Goal: Task Accomplishment & Management: Use online tool/utility

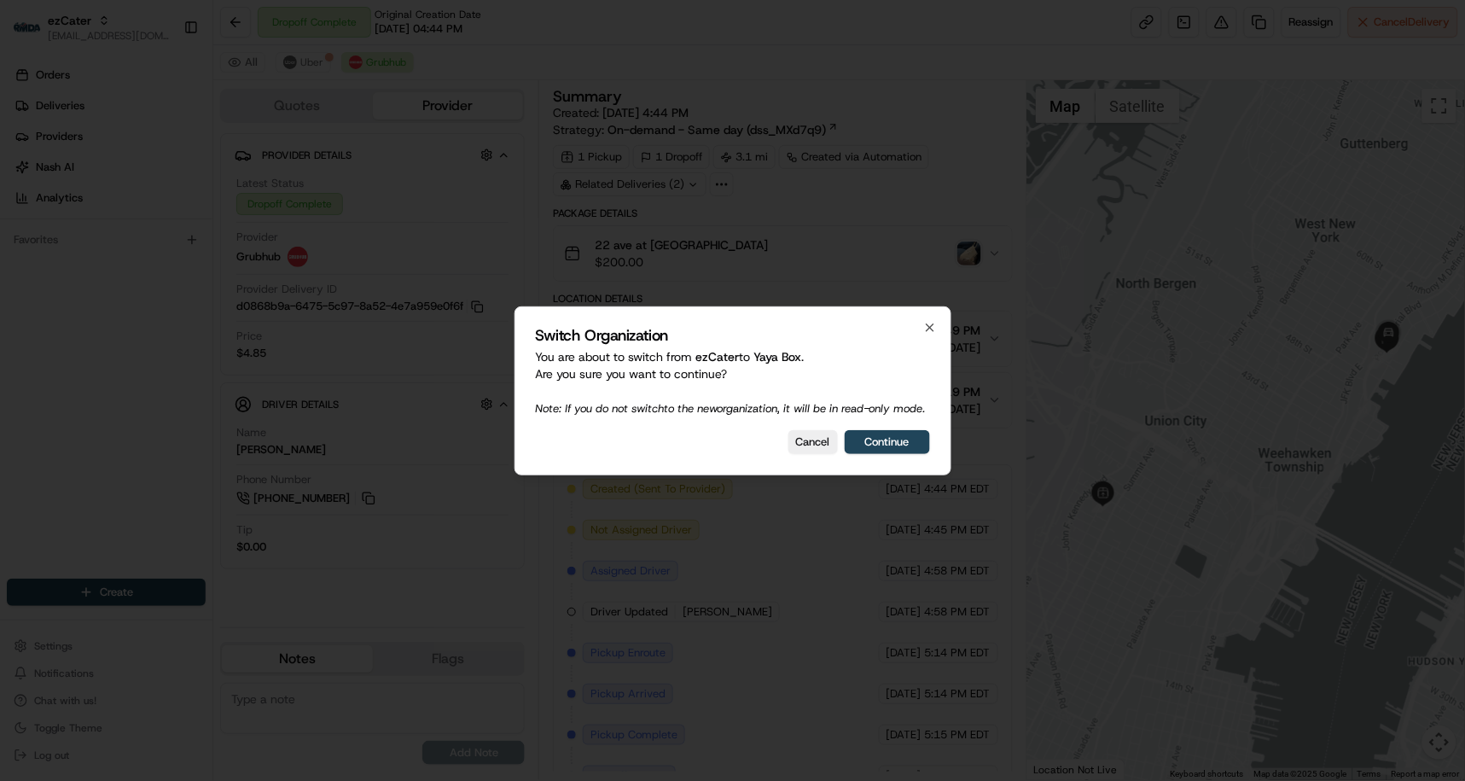
drag, startPoint x: 893, startPoint y: 448, endPoint x: 979, endPoint y: 543, distance: 128.1
click at [893, 448] on button "Continue" at bounding box center [887, 442] width 85 height 24
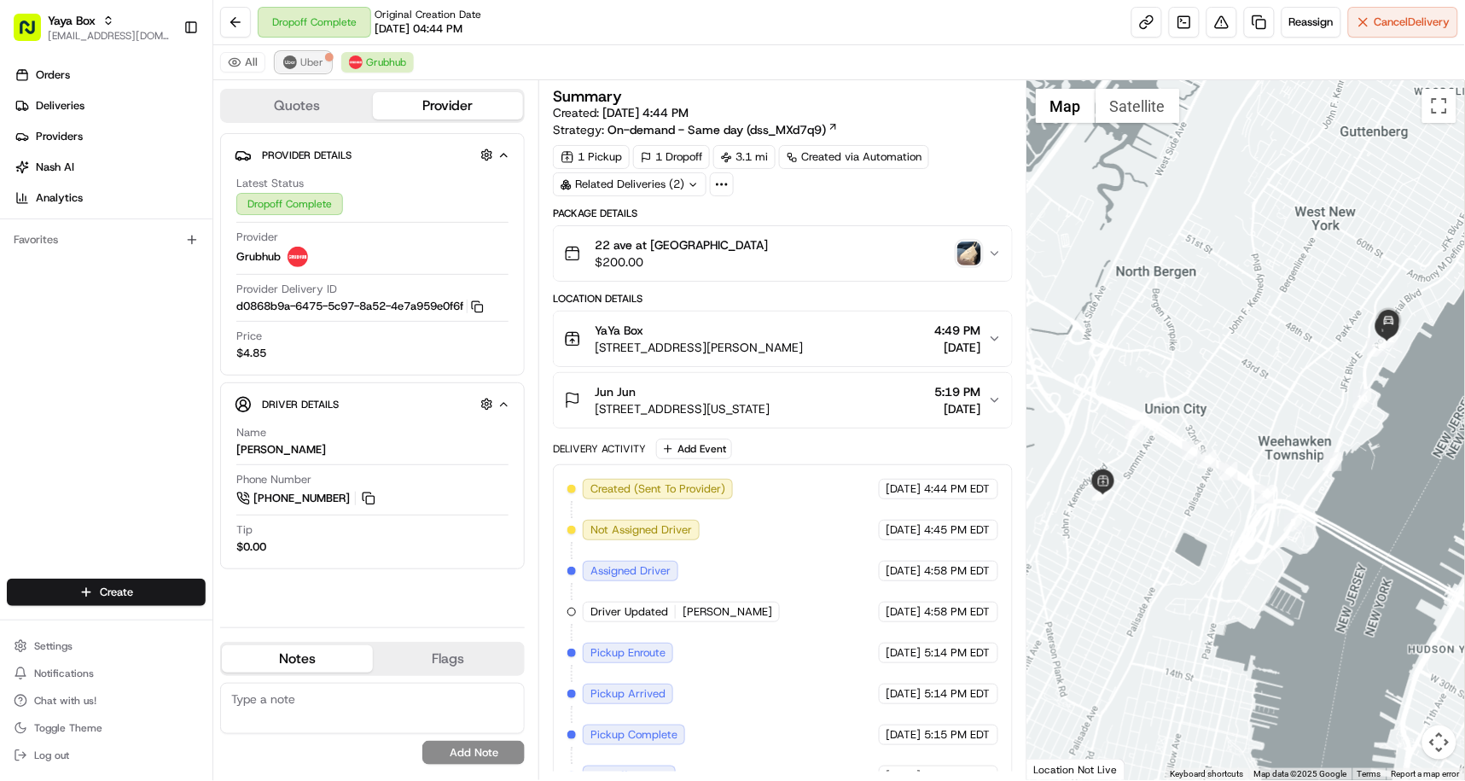
click at [306, 67] on span "Uber" at bounding box center [311, 62] width 23 height 14
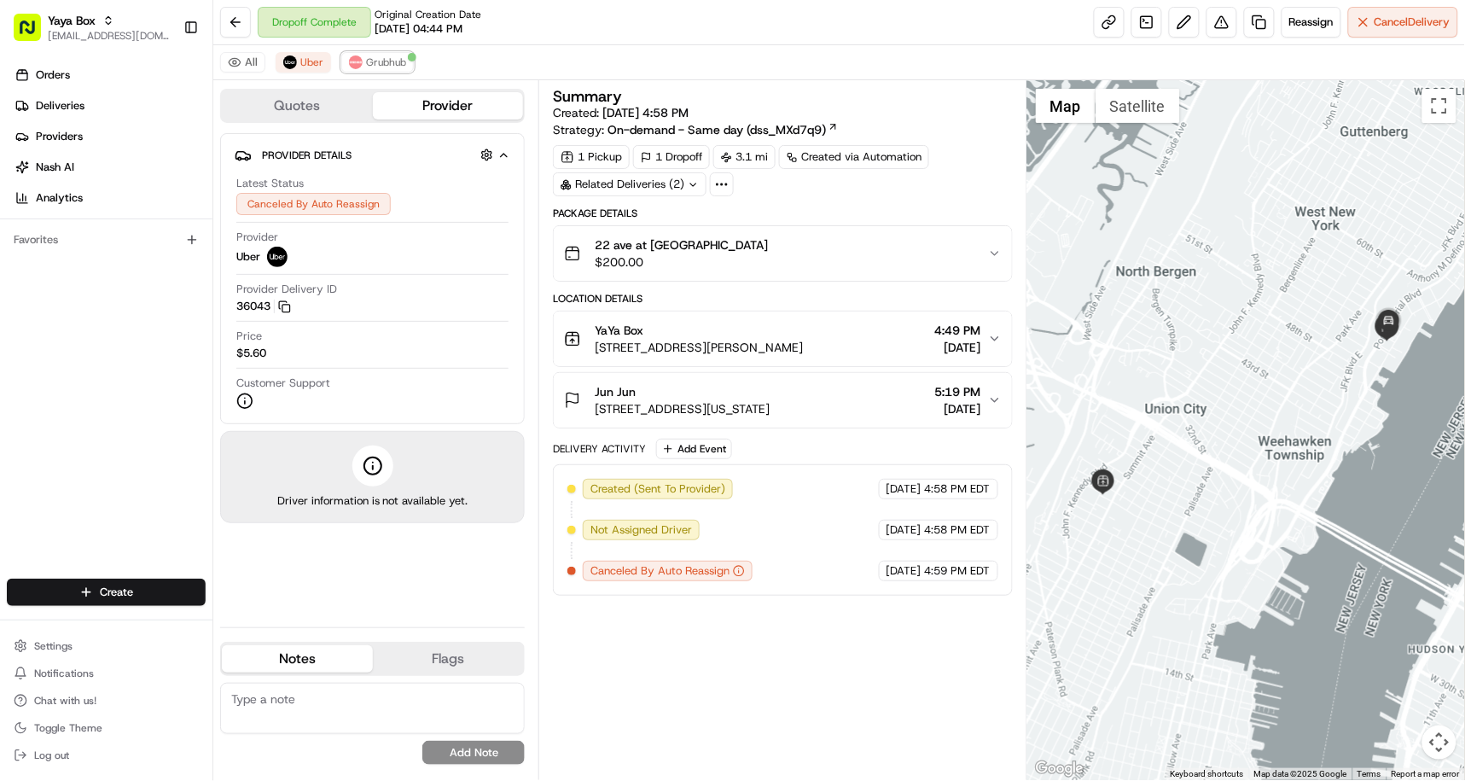
drag, startPoint x: 370, startPoint y: 56, endPoint x: 416, endPoint y: 100, distance: 63.4
click at [370, 56] on span "Grubhub" at bounding box center [386, 62] width 40 height 14
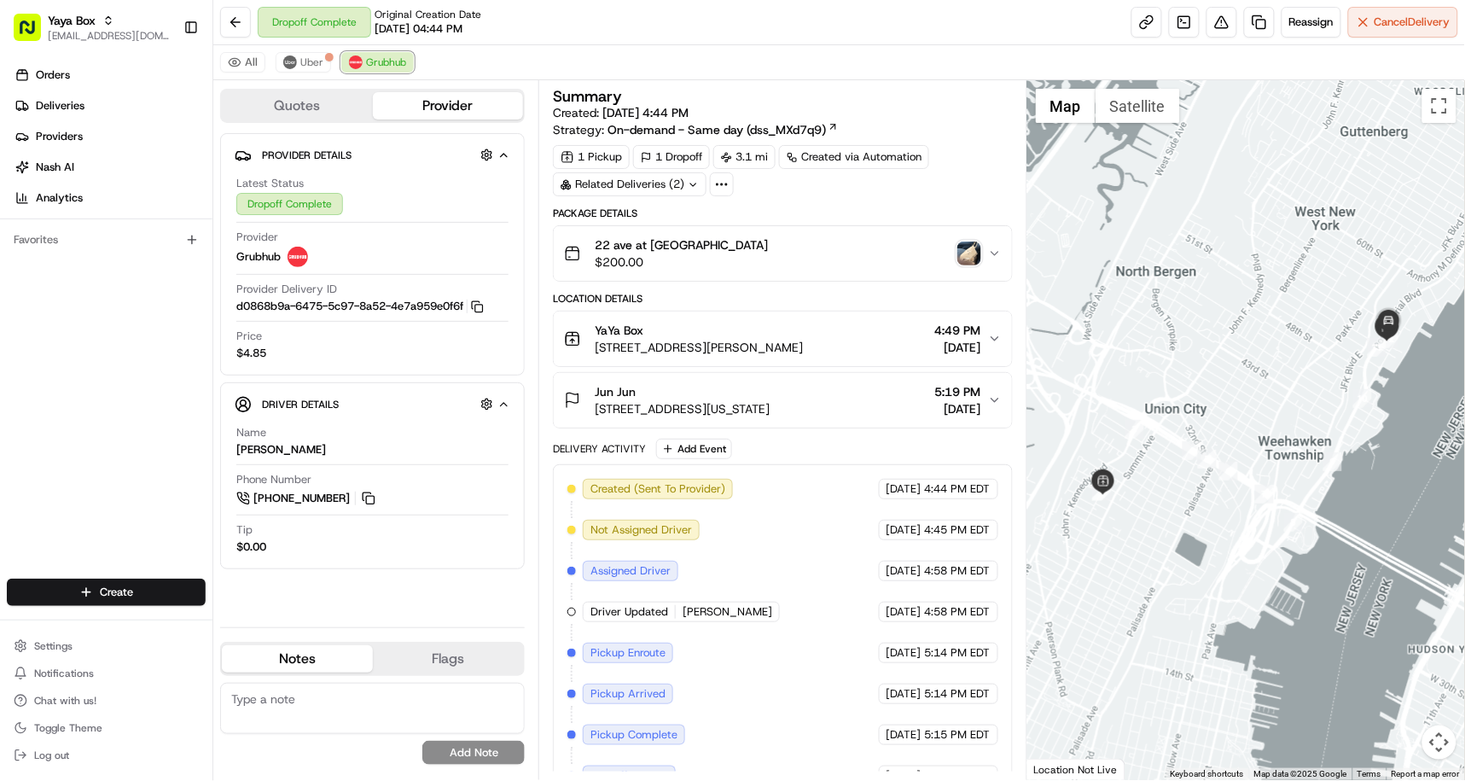
scroll to position [113, 0]
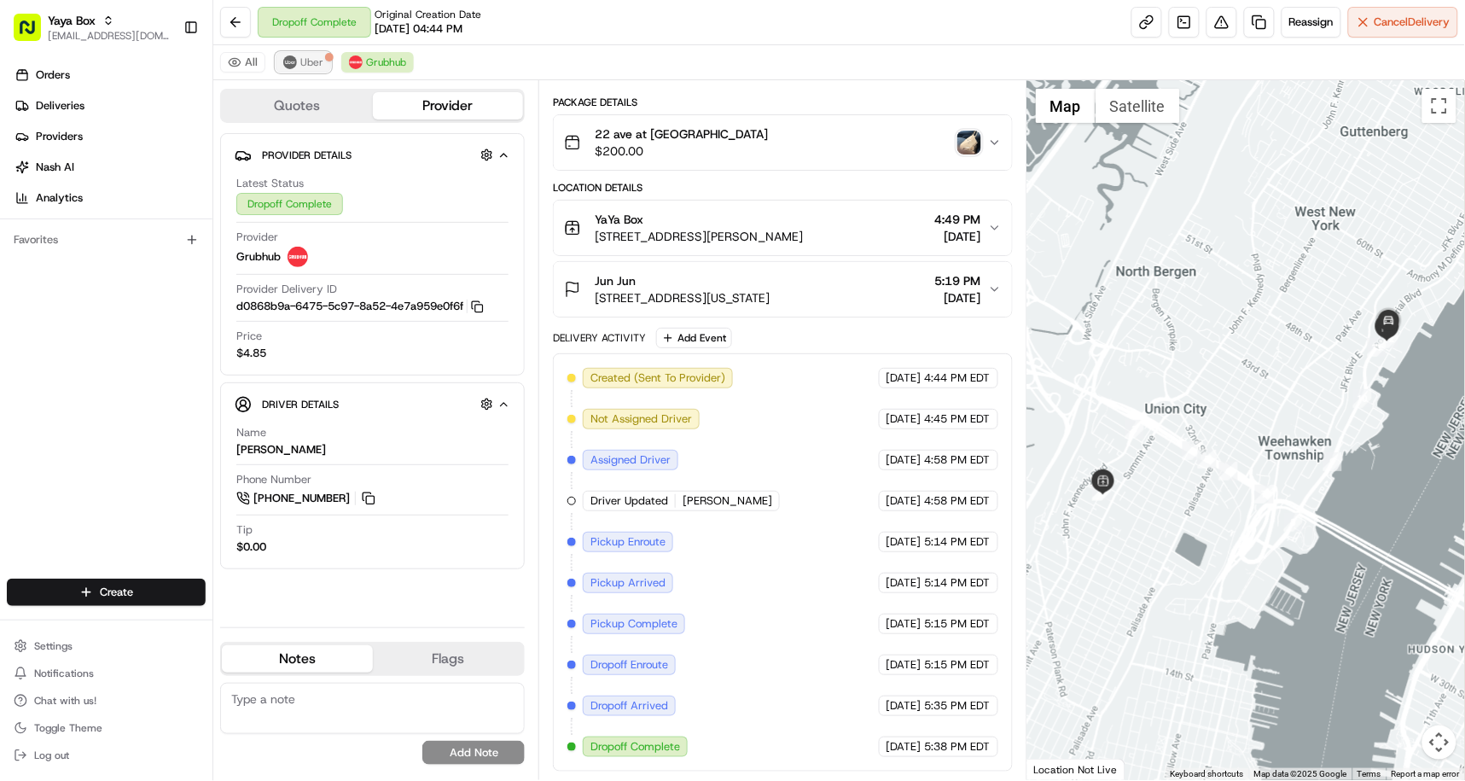
click at [293, 60] on img at bounding box center [290, 62] width 14 height 14
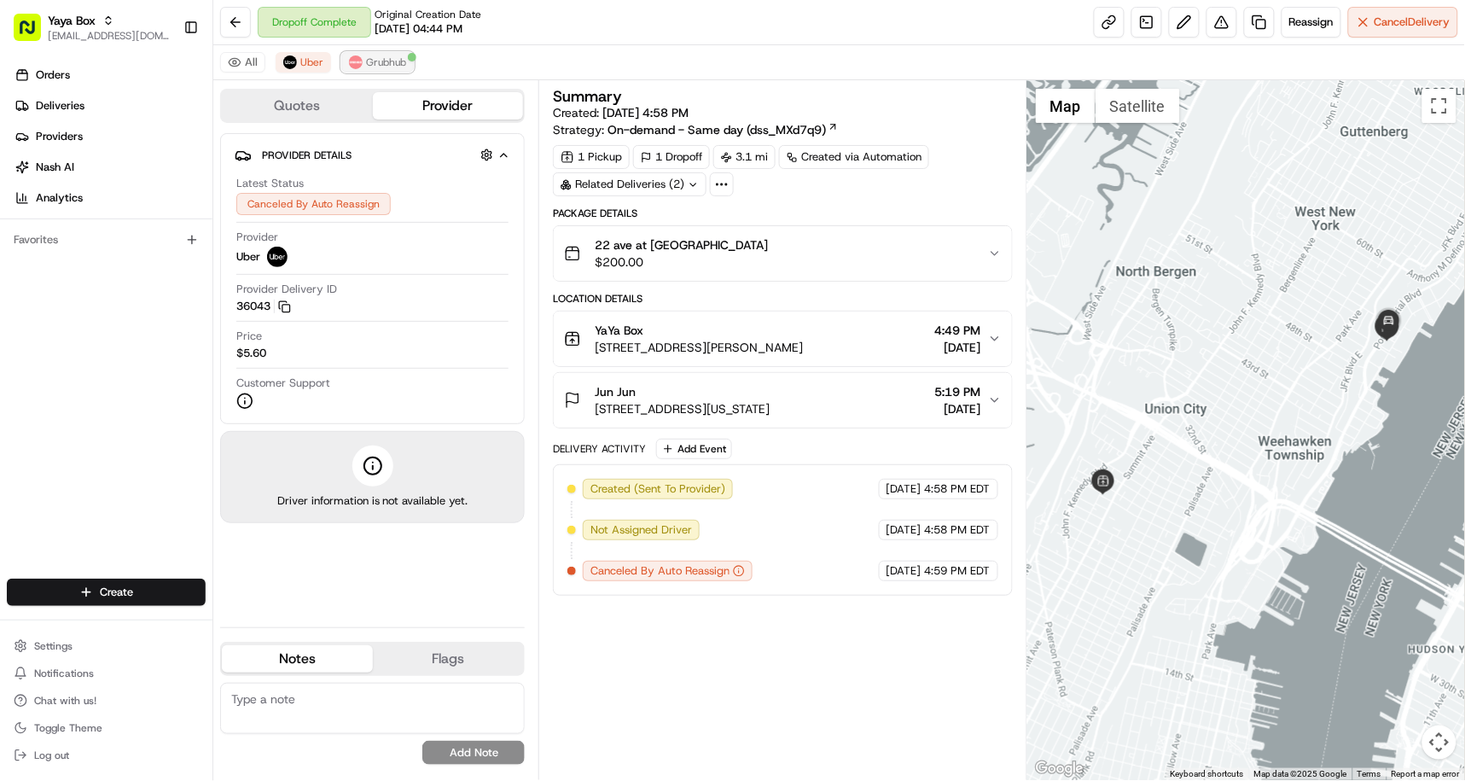
click at [399, 57] on span "Grubhub" at bounding box center [386, 62] width 40 height 14
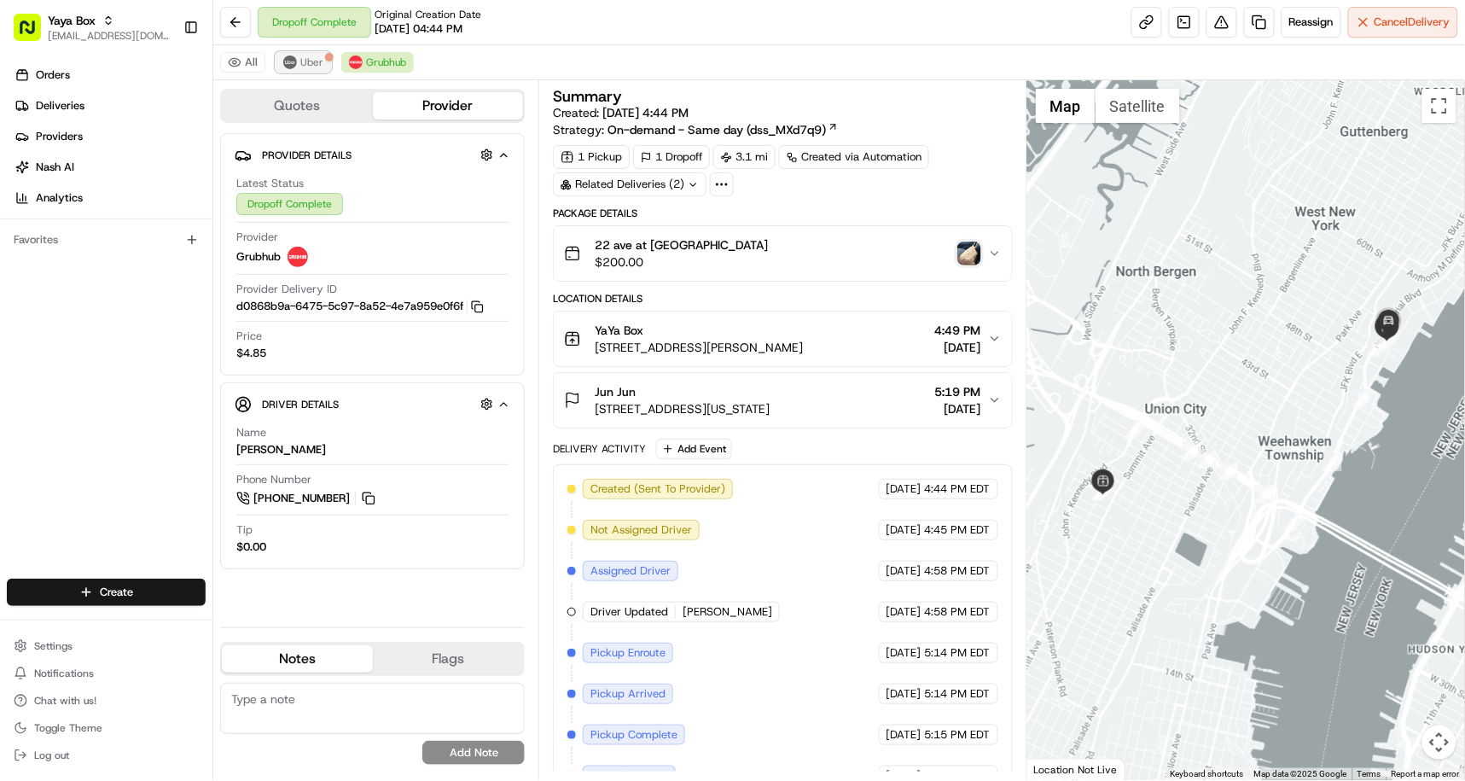
click at [294, 55] on button "Uber" at bounding box center [303, 62] width 55 height 20
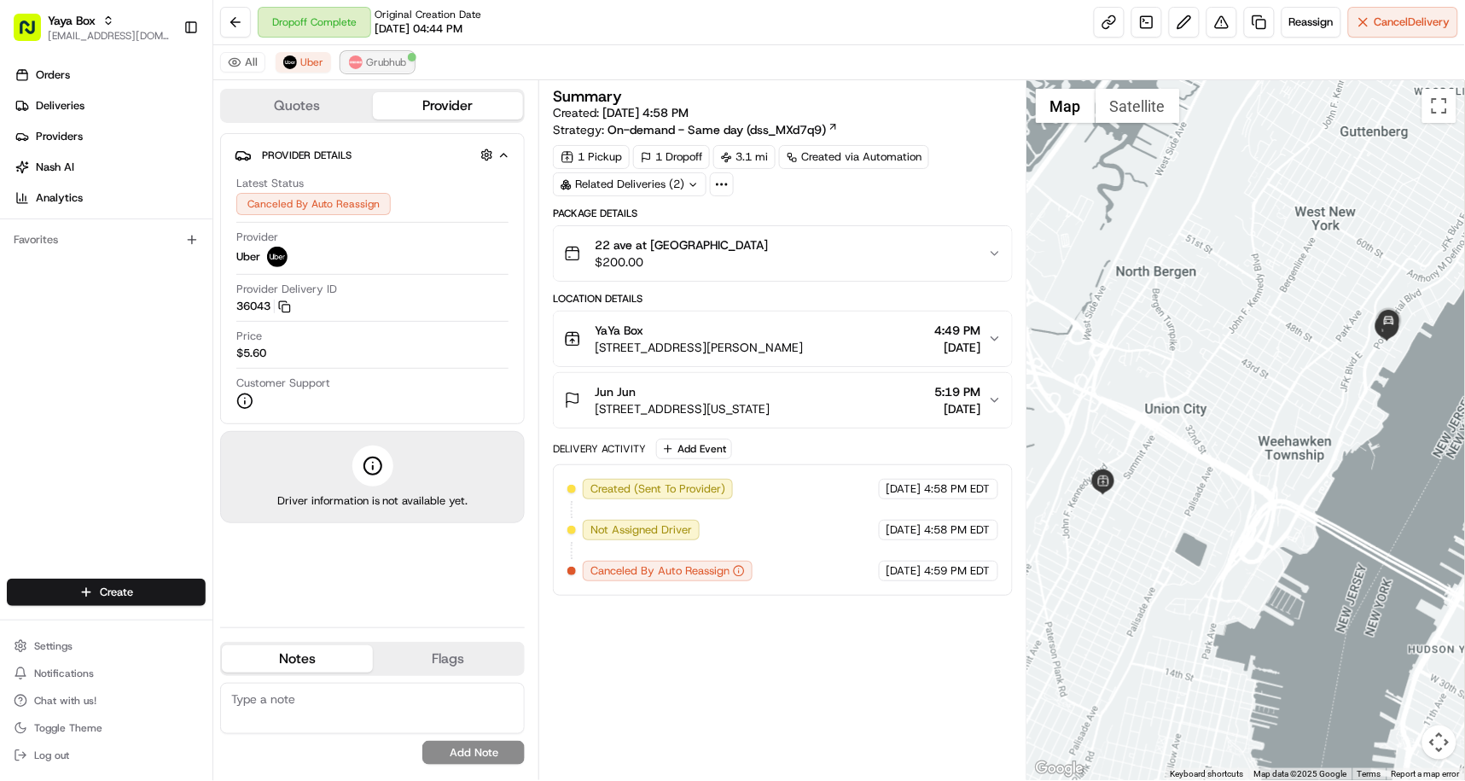
click at [366, 66] on span "Grubhub" at bounding box center [386, 62] width 40 height 14
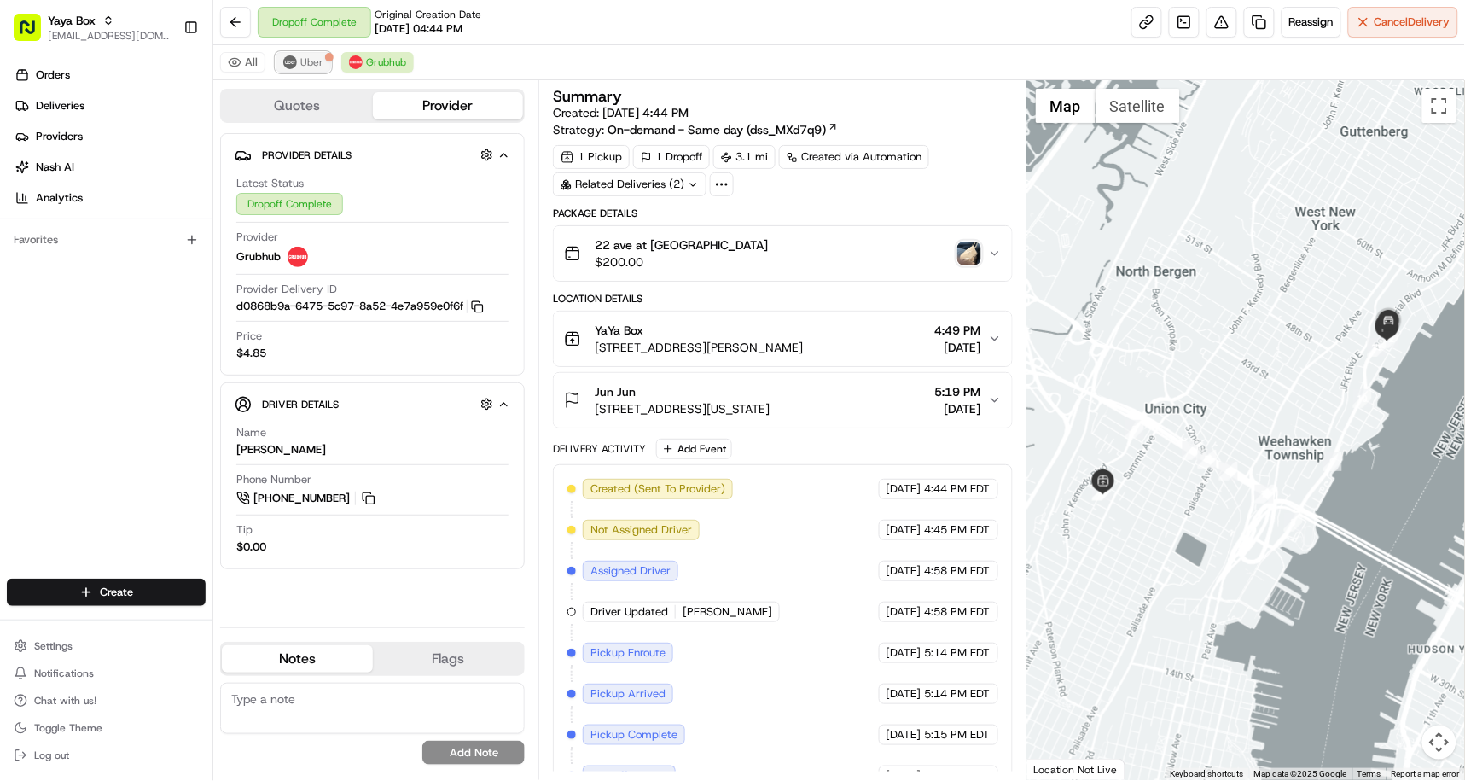
click at [301, 72] on button "Uber" at bounding box center [303, 62] width 55 height 20
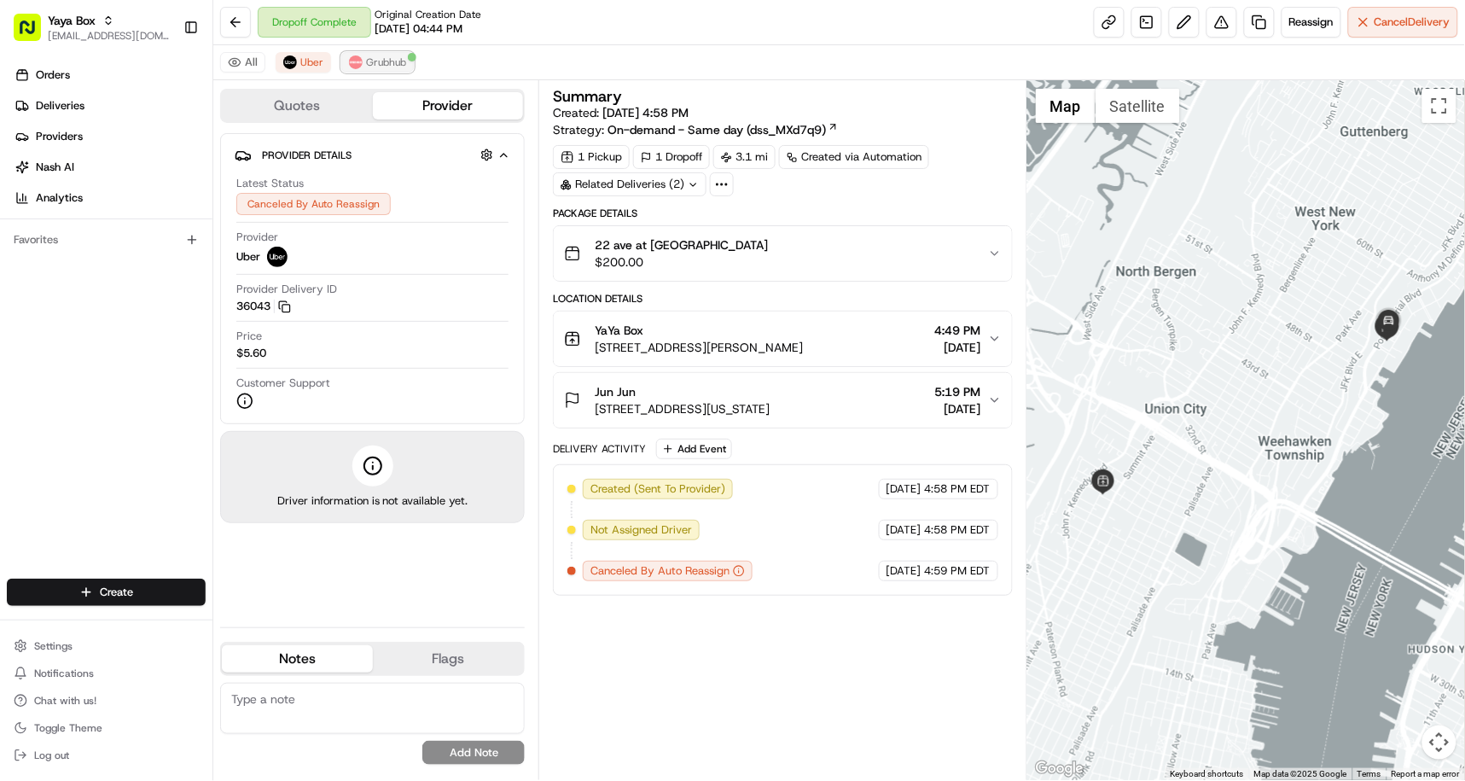
click at [369, 61] on span "Grubhub" at bounding box center [386, 62] width 40 height 14
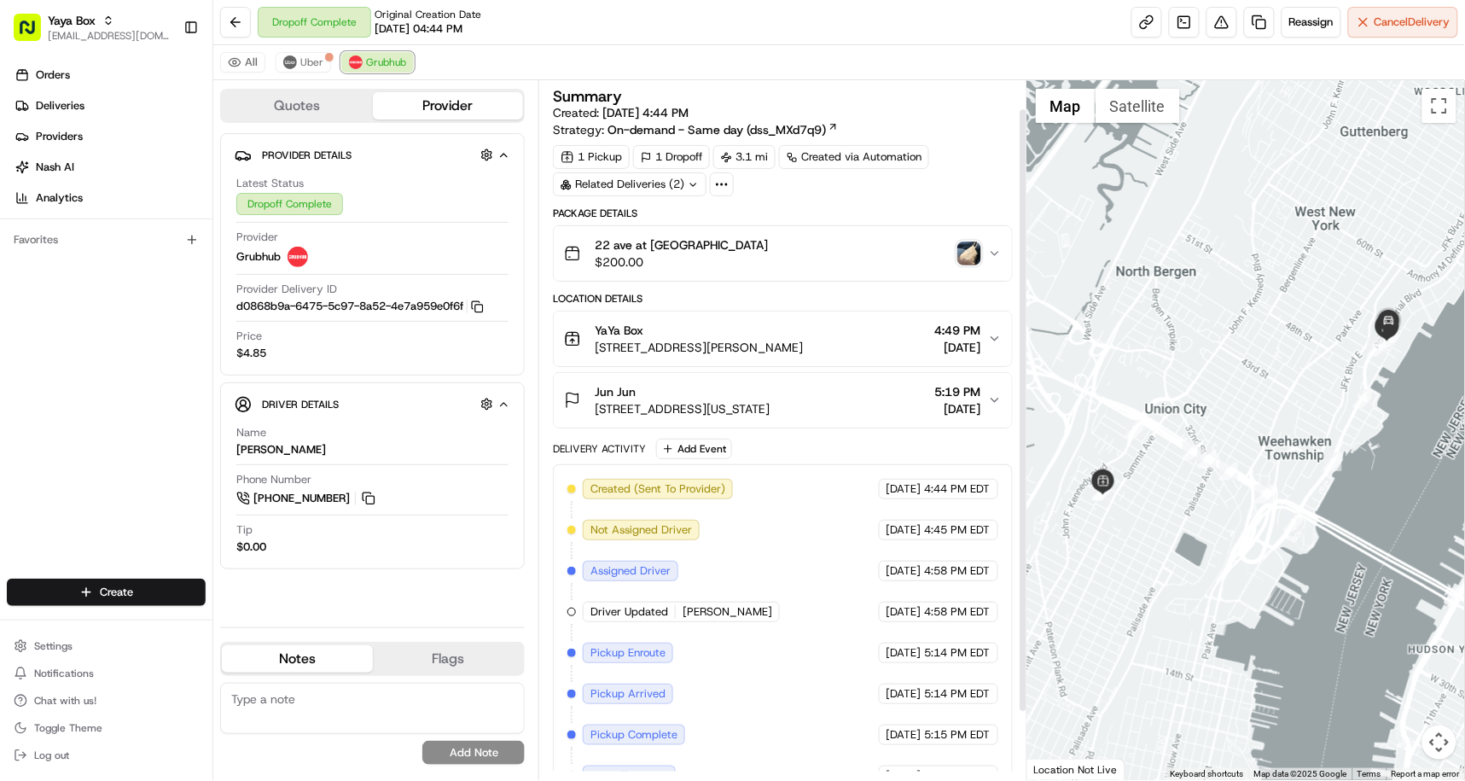
scroll to position [113, 0]
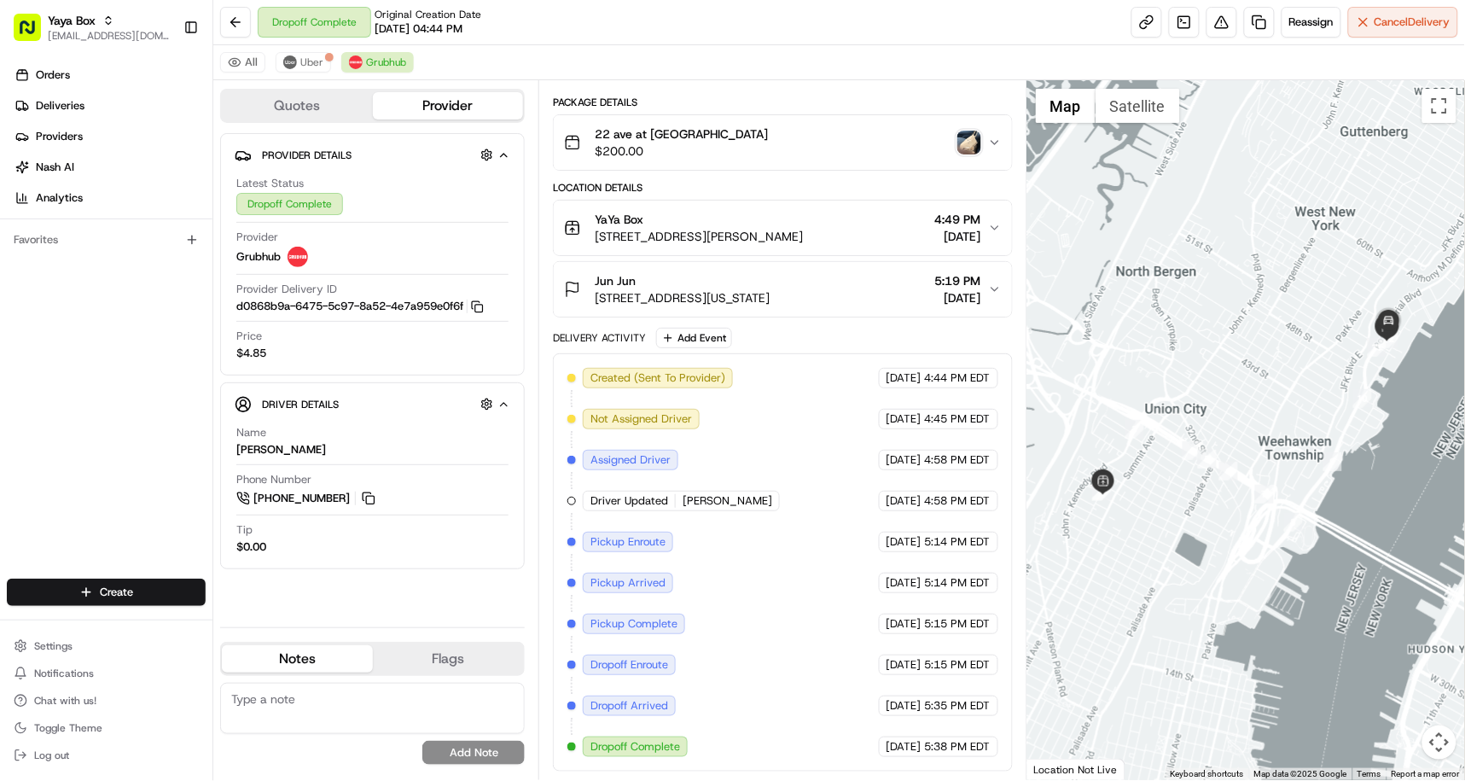
click at [964, 137] on img "button" at bounding box center [970, 143] width 24 height 24
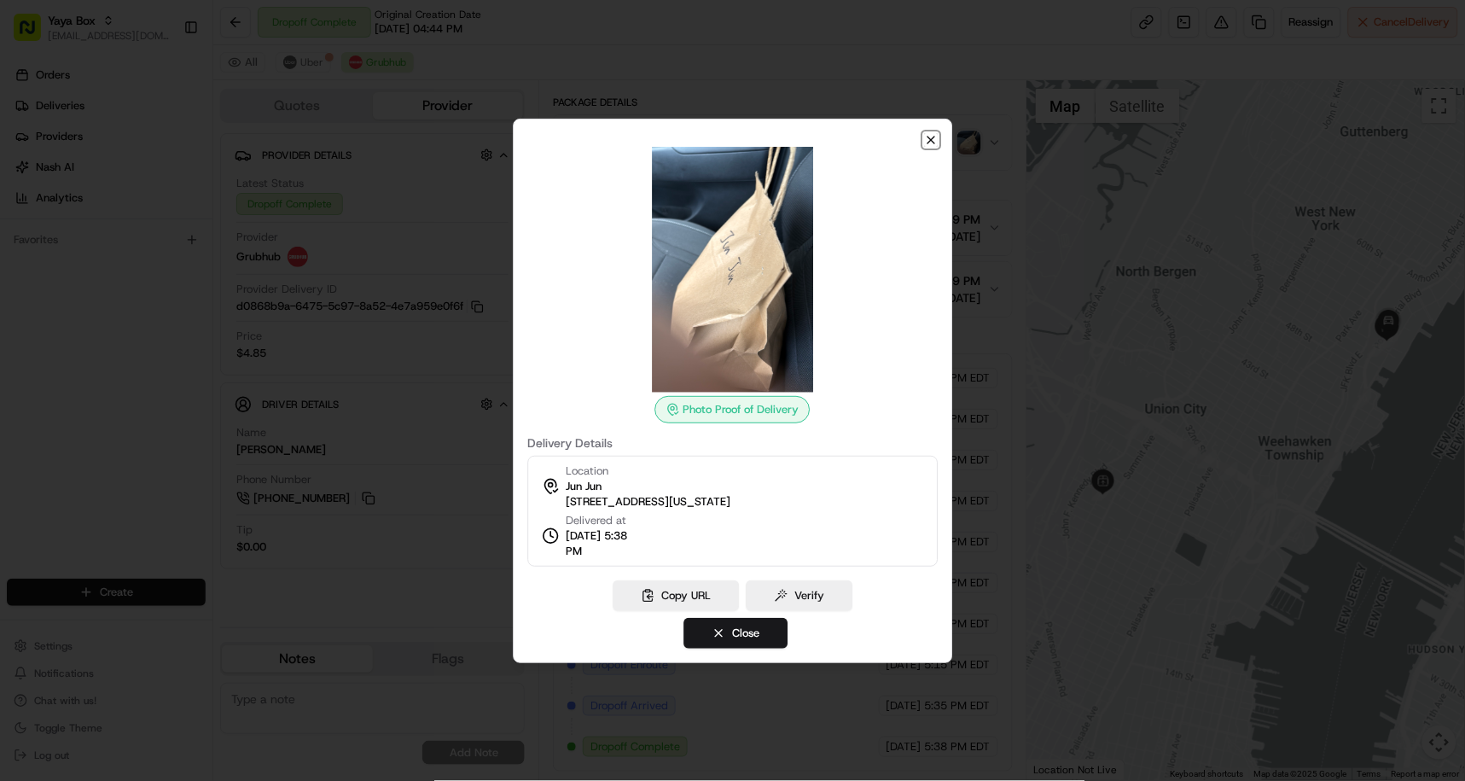
click at [934, 133] on icon "button" at bounding box center [931, 140] width 14 height 14
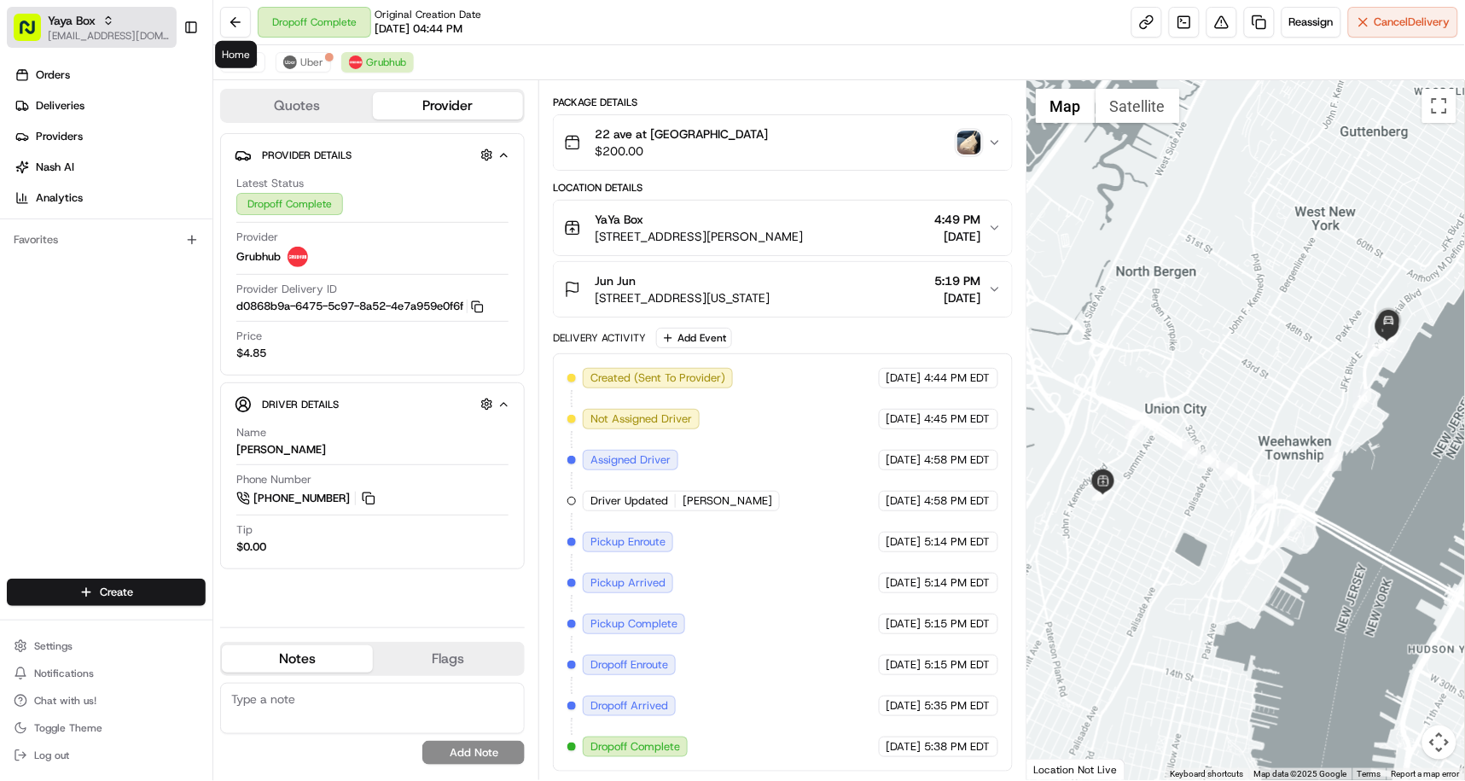
click at [94, 29] on span "[EMAIL_ADDRESS][DOMAIN_NAME]" at bounding box center [109, 36] width 122 height 14
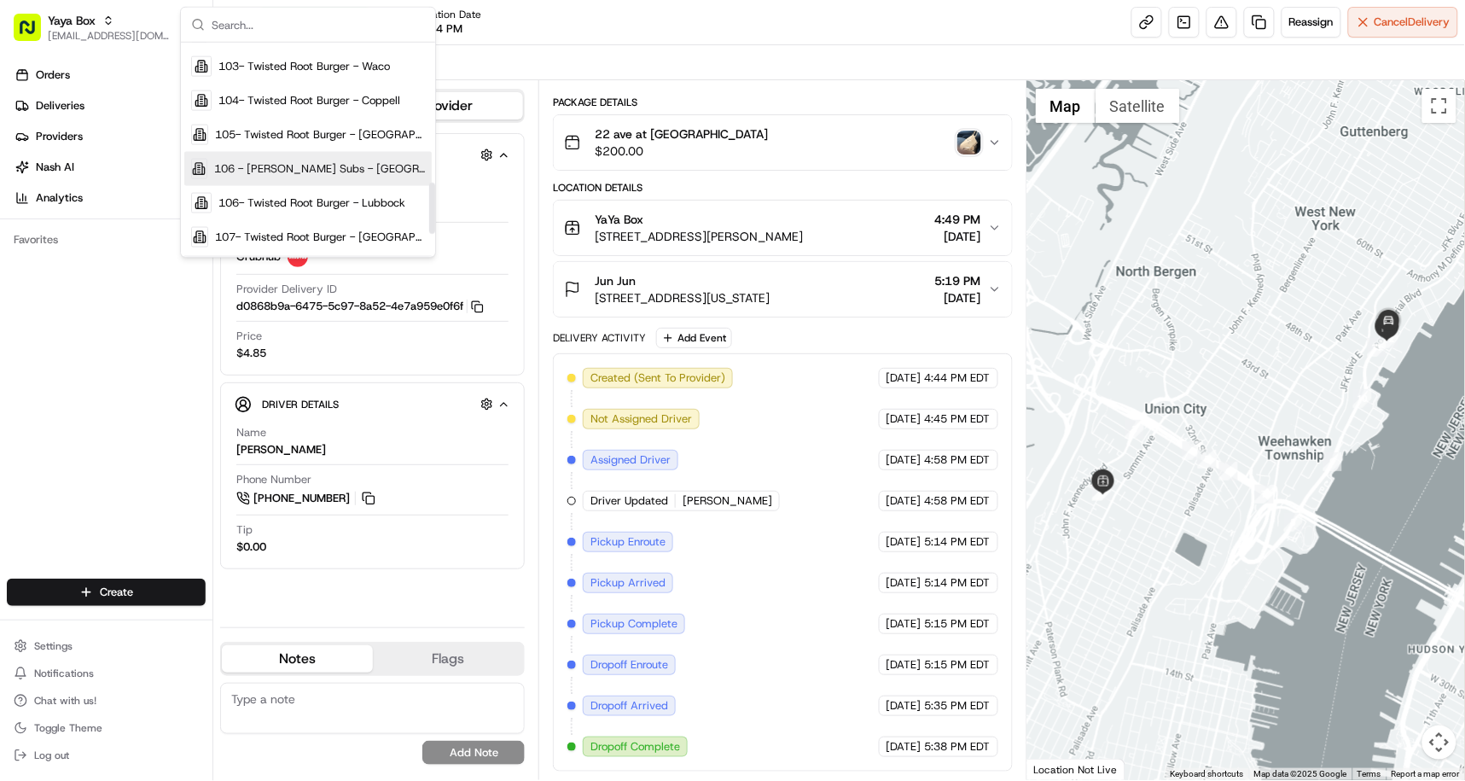
scroll to position [102, 0]
